Goal: Information Seeking & Learning: Find specific page/section

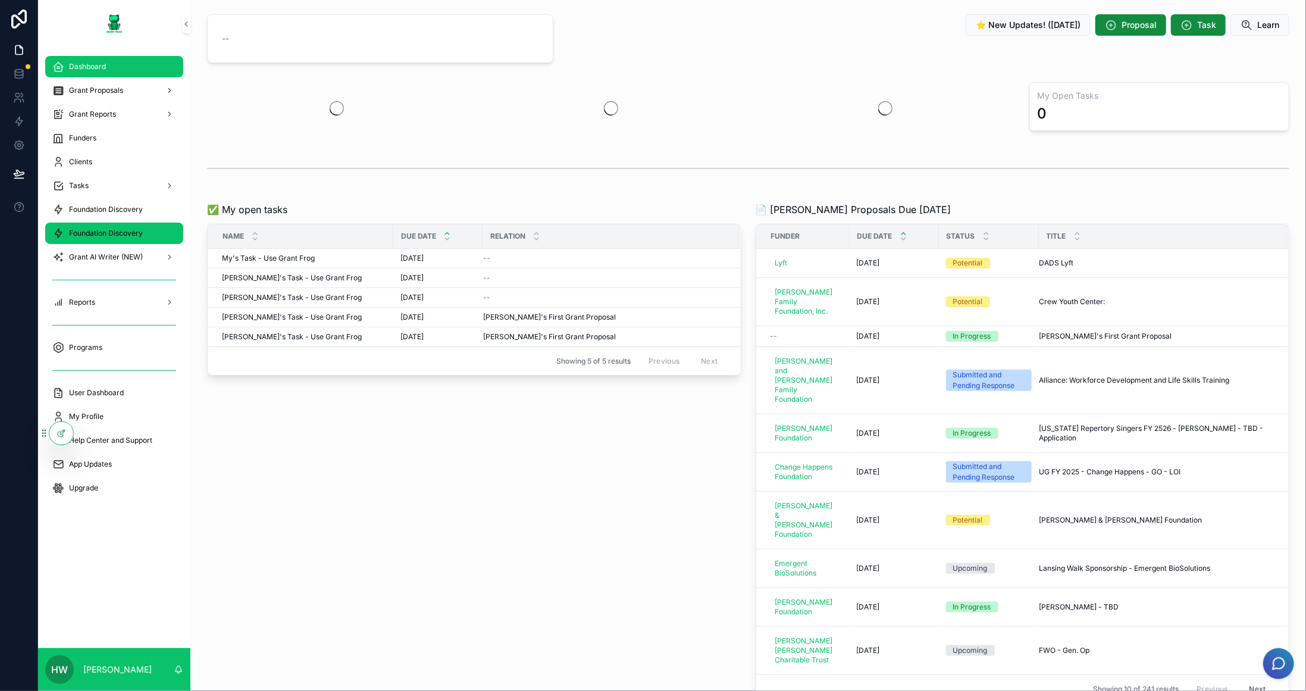
click at [127, 233] on span "Foundation Discovery" at bounding box center [106, 233] width 74 height 10
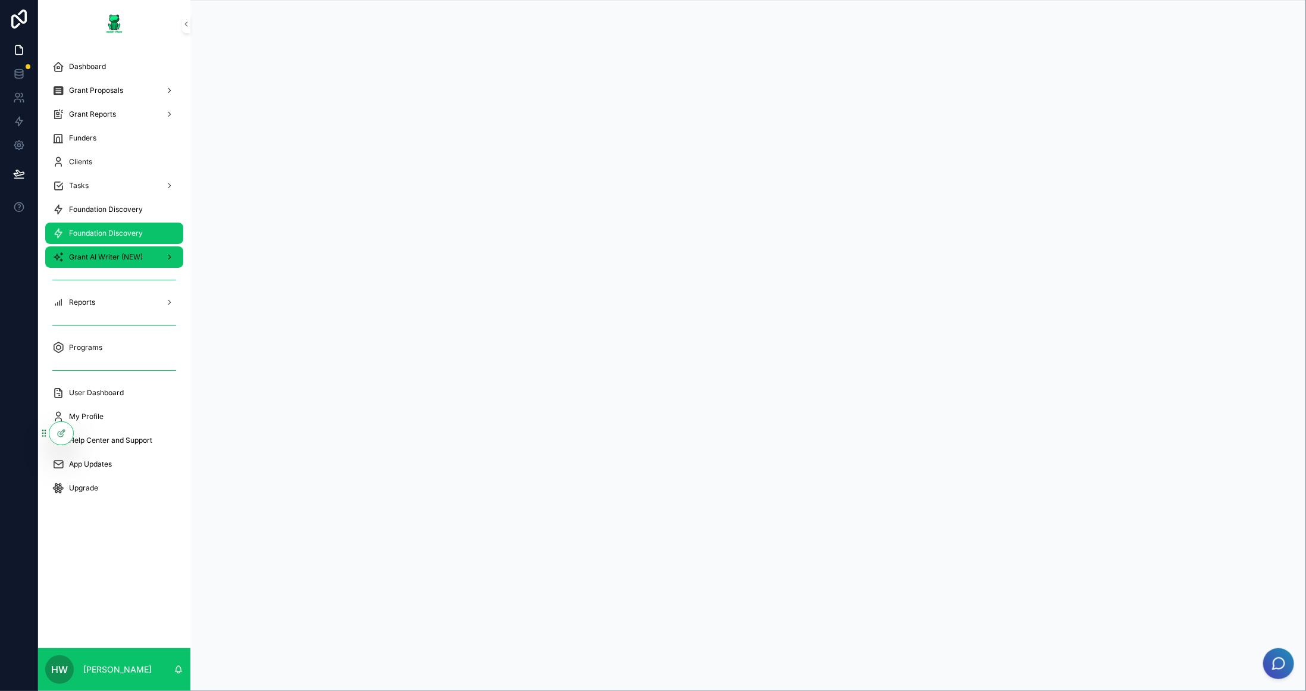
click at [61, 256] on icon "scrollable content" at bounding box center [58, 257] width 12 height 12
